Goal: Task Accomplishment & Management: Manage account settings

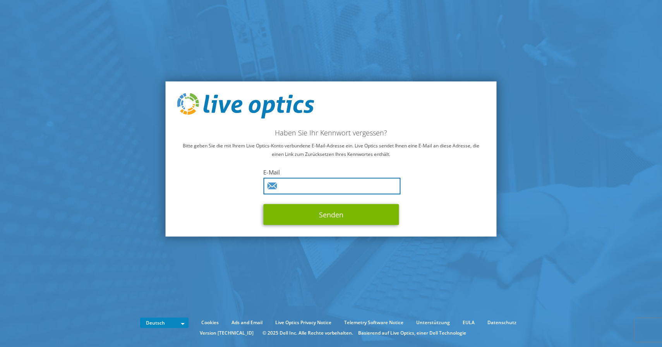
click at [323, 186] on input "text" at bounding box center [331, 186] width 137 height 17
click at [0, 318] on com-1password-button at bounding box center [0, 318] width 0 height 0
click at [355, 129] on h2 "Haben Sie Ihr Kennwort vergessen?" at bounding box center [331, 132] width 308 height 9
click at [307, 169] on label "E-Mail" at bounding box center [331, 172] width 136 height 8
click at [306, 187] on input "text" at bounding box center [331, 186] width 137 height 17
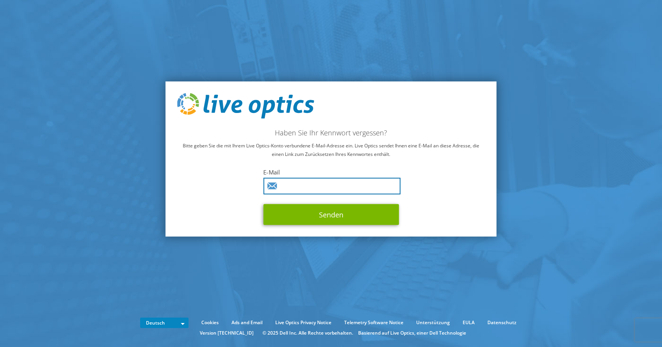
click at [328, 190] on input "text" at bounding box center [331, 186] width 137 height 17
click at [0, 318] on com-1password-button at bounding box center [0, 318] width 0 height 0
type input "f.bausch@bausch-it-solutions.de"
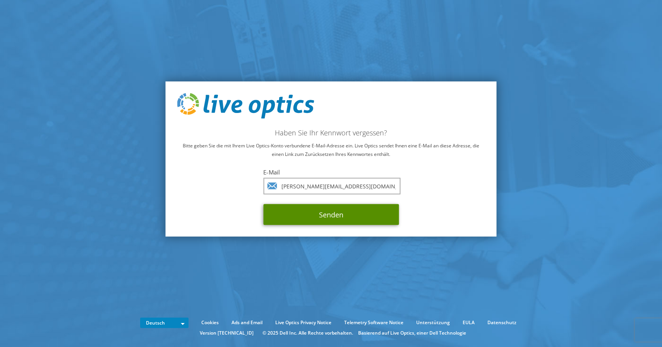
click at [335, 216] on button "Senden" at bounding box center [331, 214] width 136 height 21
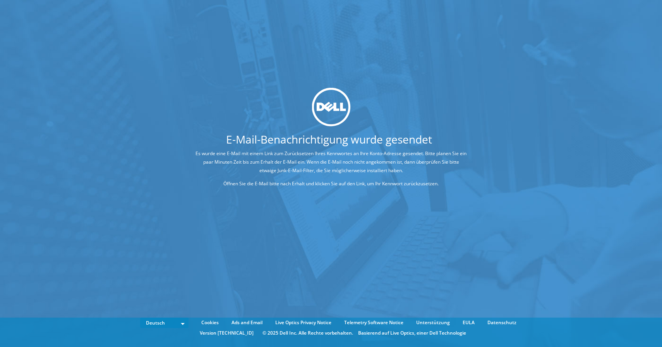
click at [378, 114] on div at bounding box center [331, 107] width 331 height 39
click at [335, 251] on div "E-Mail-Benachrichtigung wurde gesendet Es wurde eine E-Mail mit einem Link zum …" at bounding box center [331, 162] width 662 height 324
click at [314, 130] on div "E-Mail-Benachrichtigung wurde gesendet Es wurde eine E-Mail mit einem Link zum …" at bounding box center [331, 140] width 331 height 105
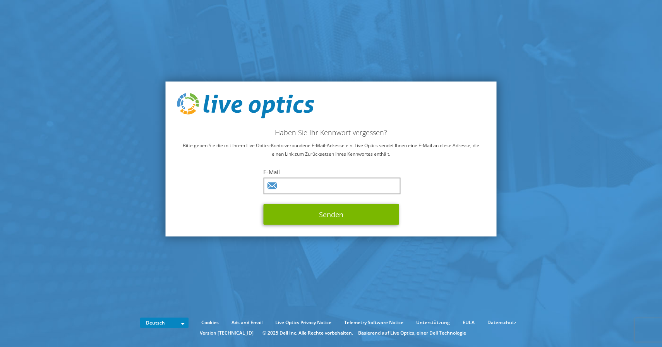
click at [289, 174] on label "E-Mail" at bounding box center [331, 172] width 136 height 8
click at [292, 180] on input "text" at bounding box center [331, 186] width 137 height 17
type input "info@bausch-it-solutions.de"
click at [263, 204] on button "Senden" at bounding box center [331, 214] width 136 height 21
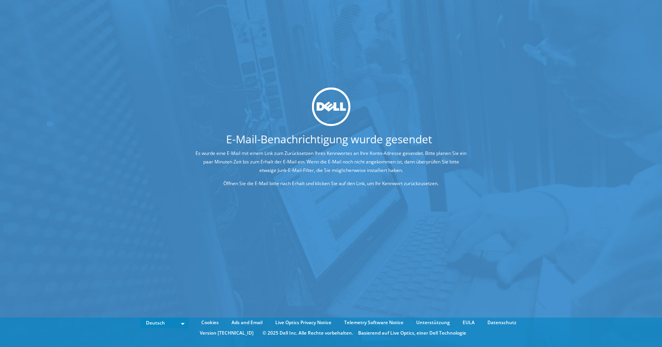
click at [406, 178] on div "Es wurde eine E-Mail mit einem Link zum Zurücksetzen Ihres Kennwortes an Ihre K…" at bounding box center [331, 168] width 331 height 39
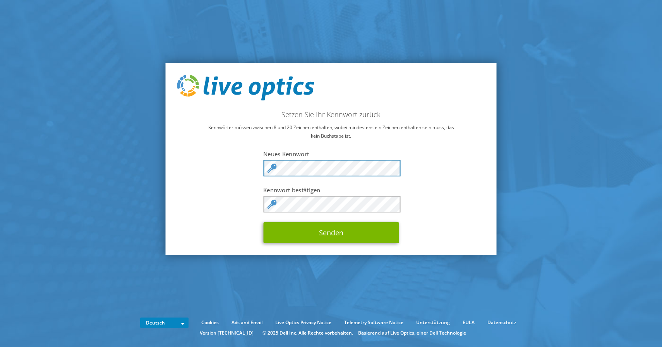
click at [0, 318] on com-1password-button at bounding box center [0, 318] width 0 height 0
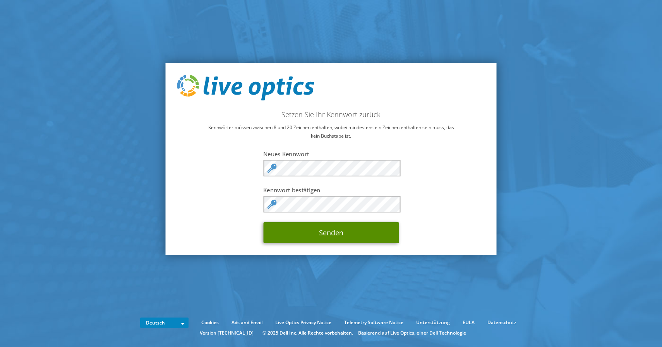
click at [359, 237] on button "Senden" at bounding box center [331, 232] width 136 height 21
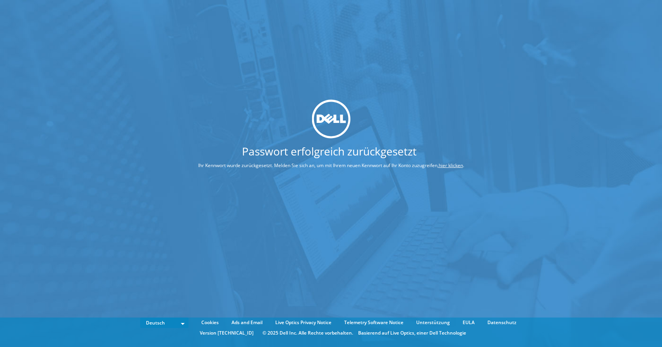
click at [421, 115] on div at bounding box center [331, 119] width 324 height 39
click at [451, 165] on link "hier klicken" at bounding box center [451, 165] width 24 height 7
